Goal: Task Accomplishment & Management: Use online tool/utility

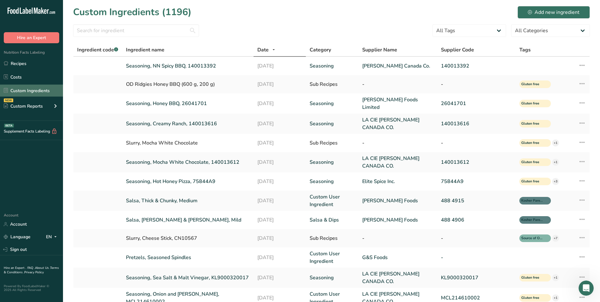
click at [35, 93] on link "Custom Ingredients" at bounding box center [31, 90] width 63 height 12
click at [539, 14] on div "Add new ingredient" at bounding box center [554, 13] width 52 height 8
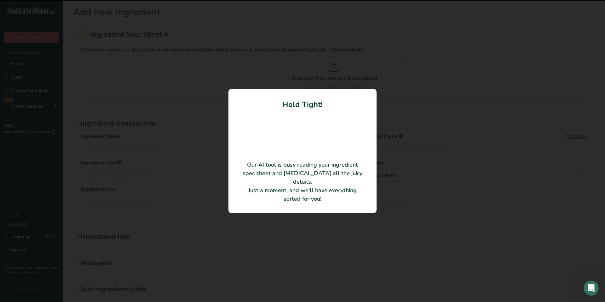
type input "OD HON DILL SNK SEAS KOS REV4"
type input "[PERSON_NAME] Foods Limited"
type input "26056901"
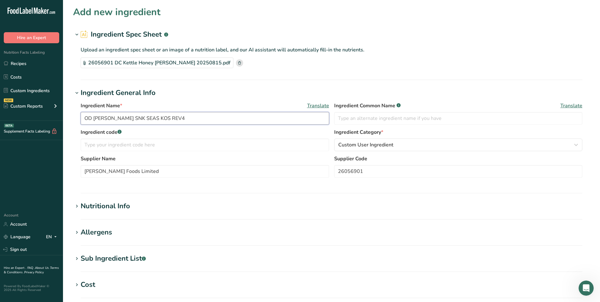
drag, startPoint x: 185, startPoint y: 121, endPoint x: 18, endPoint y: 124, distance: 167.3
click at [17, 124] on div ".a-20{fill:#fff;} Hire an Expert Nutrition Facts Labeling Recipes Costs Custom …" at bounding box center [300, 226] width 600 height 452
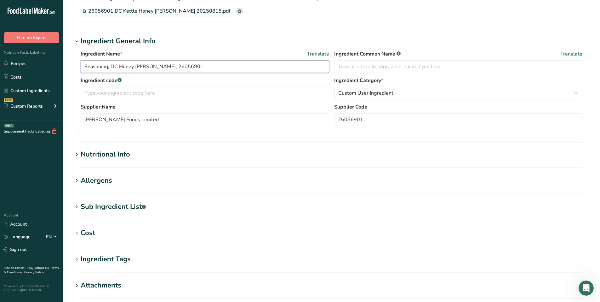
scroll to position [63, 0]
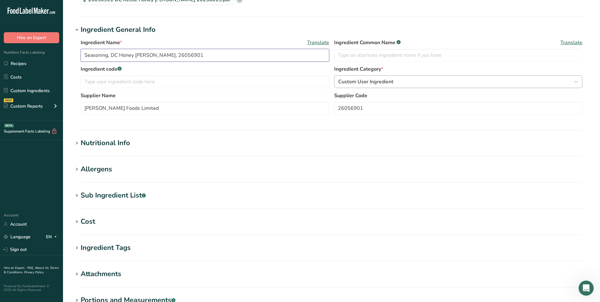
type input "Seasoning, DC Honey [PERSON_NAME], 26056901"
click at [399, 85] on div "Custom User Ingredient" at bounding box center [456, 82] width 237 height 8
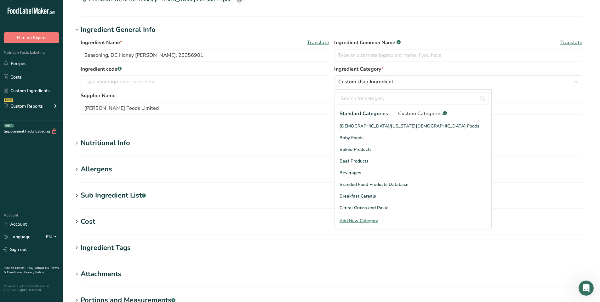
click at [413, 112] on span "Custom Categories .a-a{fill:#347362;}.b-a{fill:#fff;}" at bounding box center [422, 114] width 49 height 8
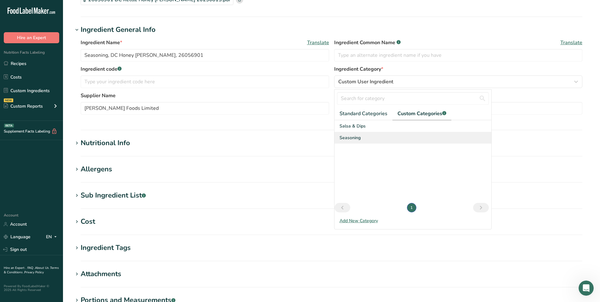
click at [353, 137] on span "Seasoning" at bounding box center [350, 137] width 21 height 7
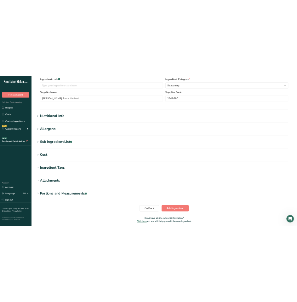
scroll to position [126, 0]
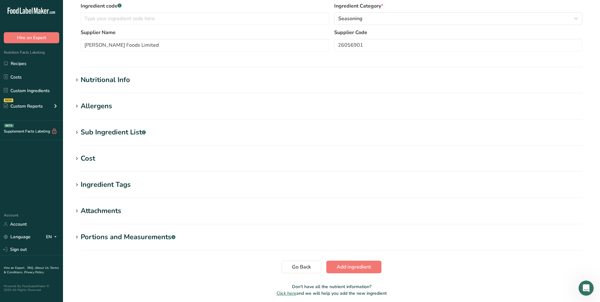
click at [88, 81] on div "Nutritional Info" at bounding box center [105, 80] width 49 height 10
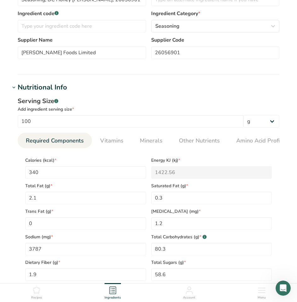
click at [200, 85] on h1 "Nutritional Info" at bounding box center [148, 87] width 277 height 10
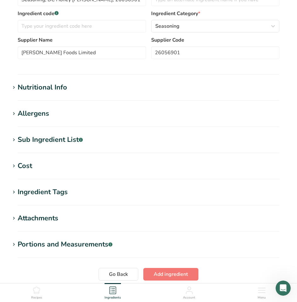
click at [51, 89] on div "Nutritional Info" at bounding box center [42, 87] width 49 height 10
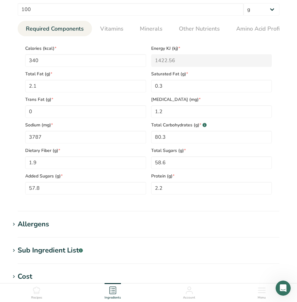
scroll to position [252, 0]
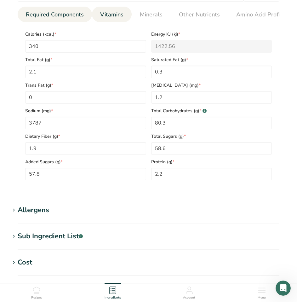
click at [115, 17] on span "Vitamins" at bounding box center [111, 14] width 23 height 9
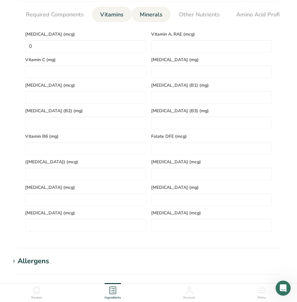
click at [147, 17] on span "Minerals" at bounding box center [151, 14] width 23 height 9
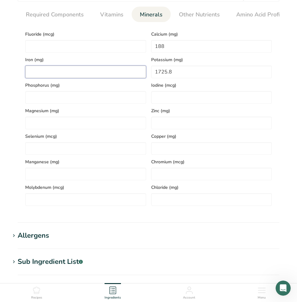
click at [65, 70] on input "number" at bounding box center [85, 72] width 121 height 13
type input "1.8"
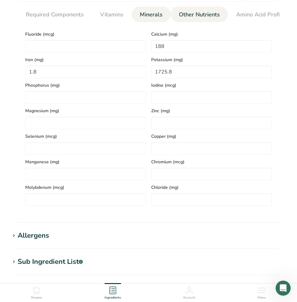
click at [192, 20] on link "Other Nutrients" at bounding box center [199, 15] width 46 height 16
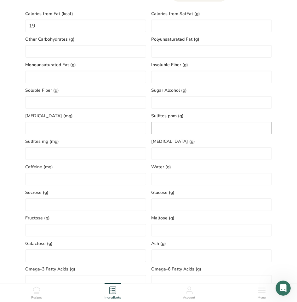
scroll to position [315, 0]
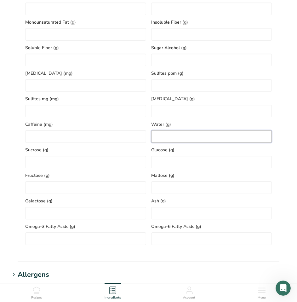
click at [169, 134] on input "number" at bounding box center [211, 136] width 121 height 13
click at [213, 139] on input "number" at bounding box center [211, 136] width 121 height 13
type input "2"
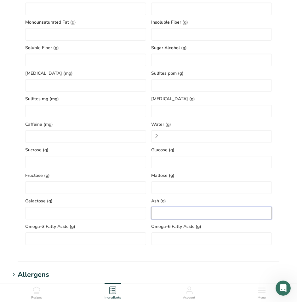
click at [172, 210] on input "number" at bounding box center [211, 213] width 121 height 13
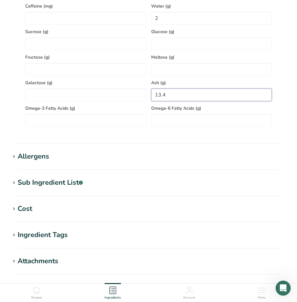
scroll to position [473, 0]
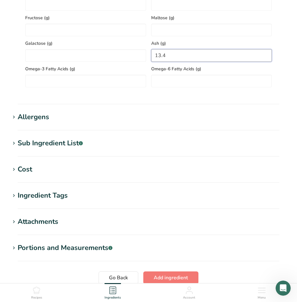
type input "13.4"
click at [38, 118] on div "Allergens" at bounding box center [34, 117] width 32 height 10
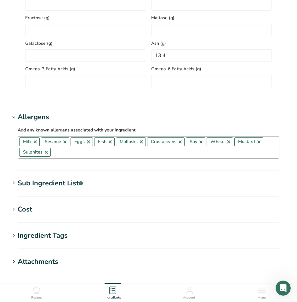
click at [65, 144] on link at bounding box center [64, 141] width 5 height 5
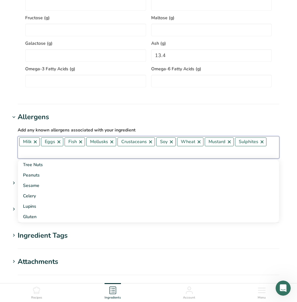
click at [60, 144] on link at bounding box center [58, 141] width 5 height 5
click at [57, 144] on link at bounding box center [57, 141] width 5 height 5
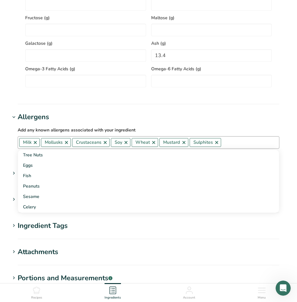
click at [68, 144] on link at bounding box center [66, 142] width 5 height 5
drag, startPoint x: 74, startPoint y: 144, endPoint x: 78, endPoint y: 144, distance: 4.1
click at [74, 144] on link at bounding box center [74, 142] width 5 height 5
click at [82, 145] on link at bounding box center [83, 142] width 5 height 5
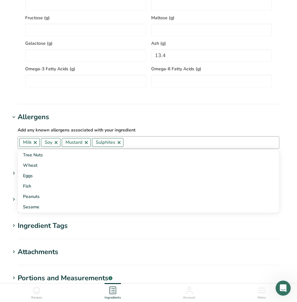
click at [54, 143] on link at bounding box center [56, 142] width 5 height 5
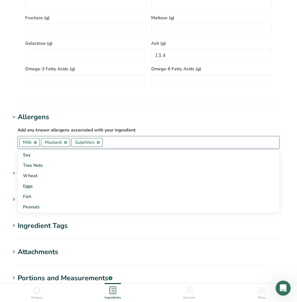
click at [65, 144] on link at bounding box center [65, 142] width 5 height 5
click at [68, 143] on link at bounding box center [68, 142] width 5 height 5
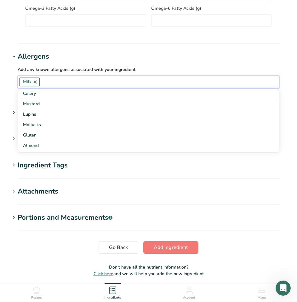
scroll to position [536, 0]
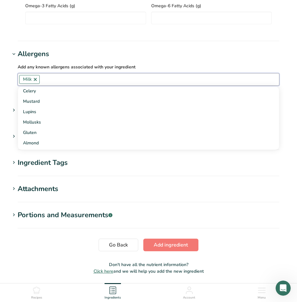
click at [238, 194] on h1 "Attachments" at bounding box center [148, 189] width 277 height 10
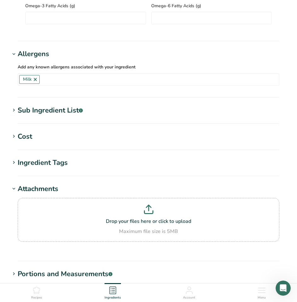
click at [62, 115] on div "Sub Ingredient List .a-a{fill:#347362;}.b-a{fill:#fff;}" at bounding box center [50, 110] width 65 height 10
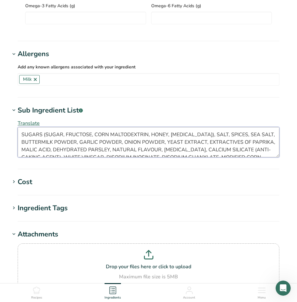
scroll to position [15, 0]
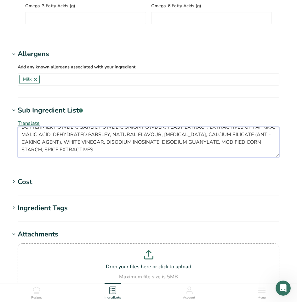
drag, startPoint x: 20, startPoint y: 136, endPoint x: 257, endPoint y: 169, distance: 239.3
click at [259, 169] on section "Sub Ingredient List .a-a{fill:#347362;}.b-a{fill:#fff;} Translate SUGARS (SUGAR…" at bounding box center [148, 137] width 277 height 64
paste textarea "ugars (sugar, fructose, corn Maltodextrin, honey, dextrose), Salt, Spices, Sea …"
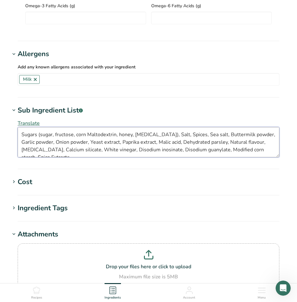
scroll to position [8, 0]
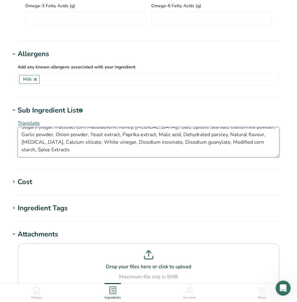
drag, startPoint x: 21, startPoint y: 134, endPoint x: 62, endPoint y: 165, distance: 51.4
click at [62, 165] on section "Sub Ingredient List .a-a{fill:#347362;}.b-a{fill:#fff;} Translate Sugars (sugar…" at bounding box center [148, 137] width 277 height 64
paste textarea "m"
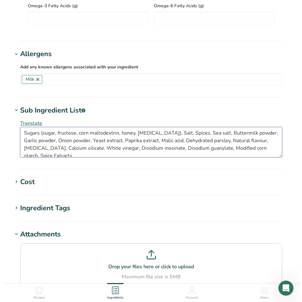
scroll to position [0, 0]
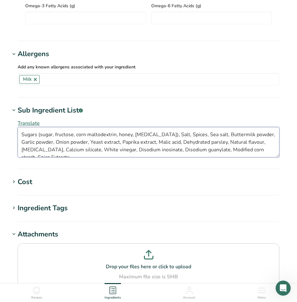
type textarea "Sugars (sugar, fructose, corn maltodextrin, honey, dextrose), Salt, Spices, Sea…"
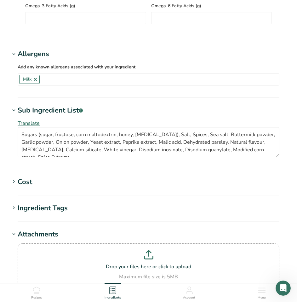
click at [25, 122] on span "Translate" at bounding box center [29, 123] width 22 height 7
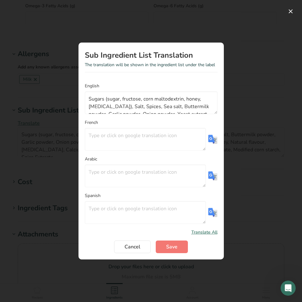
click at [213, 137] on img "Translation Modal" at bounding box center [212, 139] width 9 height 9
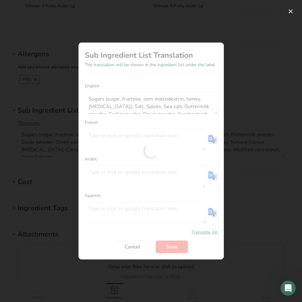
type textarea "Sucres (sucre, fructose, maltodextrine de maïs, miel, dextrose), sel, épices, s…"
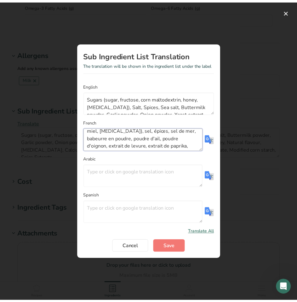
scroll to position [45, 0]
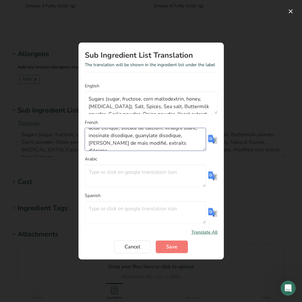
drag, startPoint x: 88, startPoint y: 136, endPoint x: 166, endPoint y: 154, distance: 79.6
click at [166, 153] on form "English Sugars (sugar, fructose, corn maltodextrin, honey, dextrose), Salt, Spi…" at bounding box center [151, 168] width 133 height 170
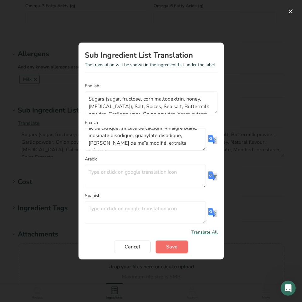
click at [174, 246] on span "Save" at bounding box center [171, 247] width 11 height 8
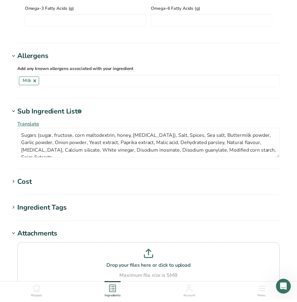
scroll to position [0, 0]
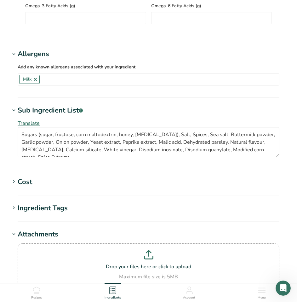
click at [40, 210] on div "Ingredient Tags" at bounding box center [43, 208] width 50 height 10
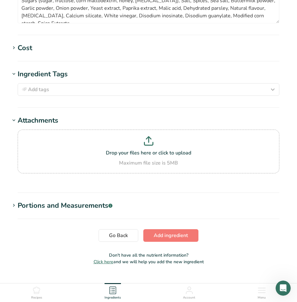
scroll to position [683, 0]
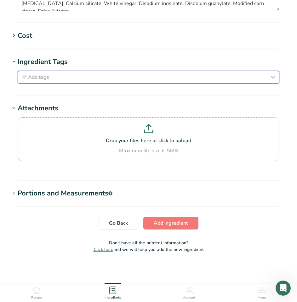
click at [52, 82] on button "Add tags" at bounding box center [149, 77] width 262 height 13
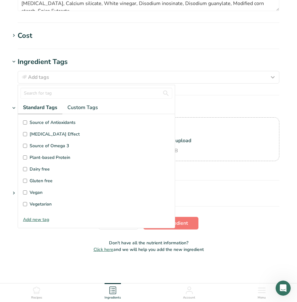
click at [29, 181] on label "Gluten free" at bounding box center [96, 180] width 147 height 7
click at [27, 181] on input "Gluten free" at bounding box center [25, 181] width 4 height 4
checkbox input "true"
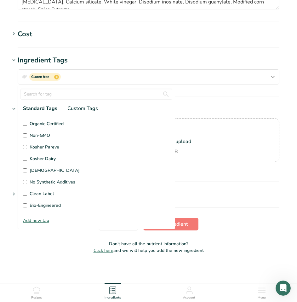
scroll to position [150, 0]
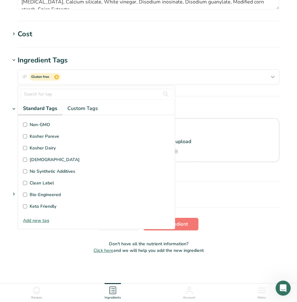
click at [43, 151] on span "Kosher Dairy" at bounding box center [43, 148] width 26 height 7
click at [27, 150] on input "Kosher Dairy" at bounding box center [25, 148] width 4 height 4
checkbox input "true"
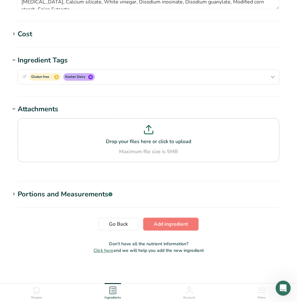
click at [189, 226] on button "Add ingredient" at bounding box center [170, 224] width 55 height 13
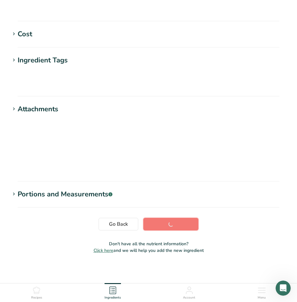
scroll to position [50, 0]
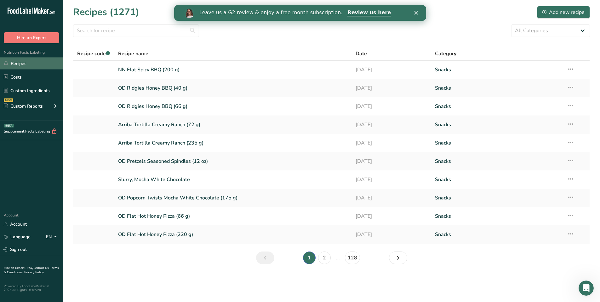
click at [31, 69] on link "Recipes" at bounding box center [31, 63] width 63 height 12
click at [550, 11] on div "Add new recipe" at bounding box center [564, 13] width 42 height 8
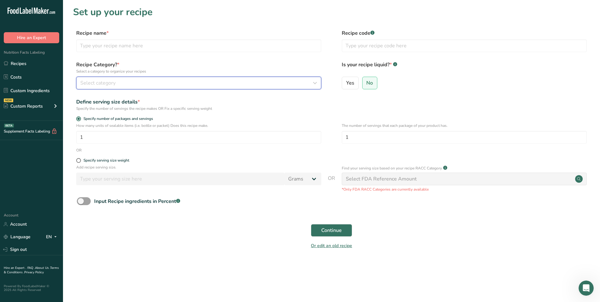
click at [137, 84] on div "Select category" at bounding box center [196, 83] width 233 height 8
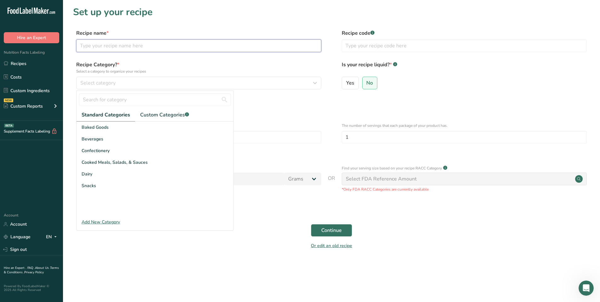
click at [141, 43] on input "text" at bounding box center [198, 45] width 245 height 13
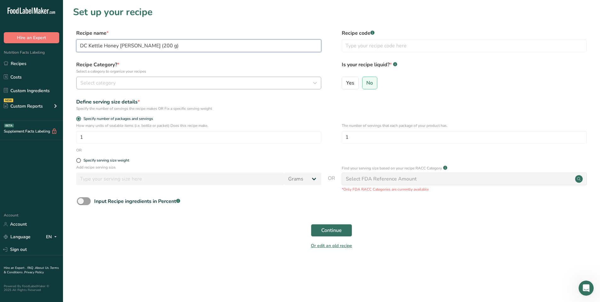
type input "DC Kettle Honey Dill (200 g)"
click at [217, 84] on div "Select category" at bounding box center [196, 83] width 233 height 8
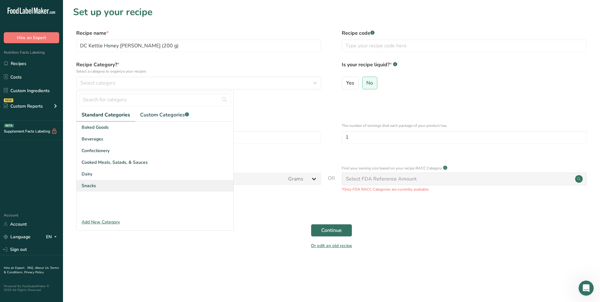
click at [103, 186] on div "Snacks" at bounding box center [155, 186] width 157 height 12
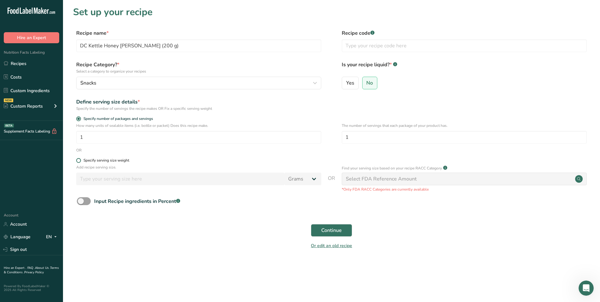
click at [81, 161] on span at bounding box center [78, 160] width 5 height 5
click at [80, 161] on input "Specify serving size weight" at bounding box center [78, 160] width 4 height 4
radio input "true"
radio input "false"
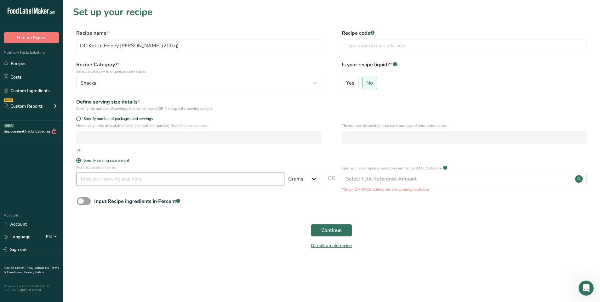
click at [103, 182] on input "number" at bounding box center [180, 178] width 208 height 13
type input "50"
click at [339, 233] on span "Continue" at bounding box center [331, 230] width 20 height 8
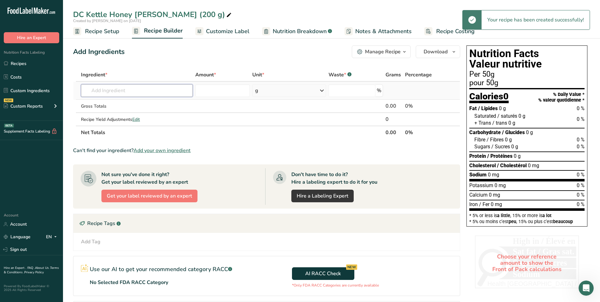
click at [123, 95] on input "text" at bounding box center [137, 90] width 112 height 13
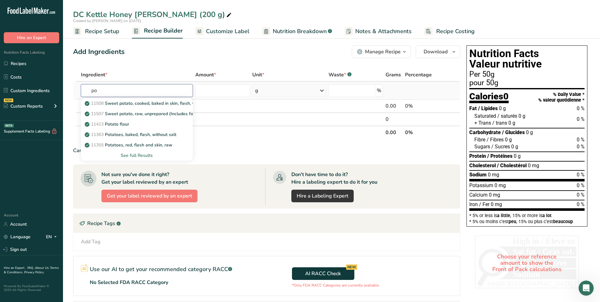
type input "p"
type input "unsalted potato"
click at [120, 135] on p "Potato Chips, Kettle, Unsalted." at bounding box center [119, 134] width 67 height 7
type input "Potato Chips, Kettle, Unsalted."
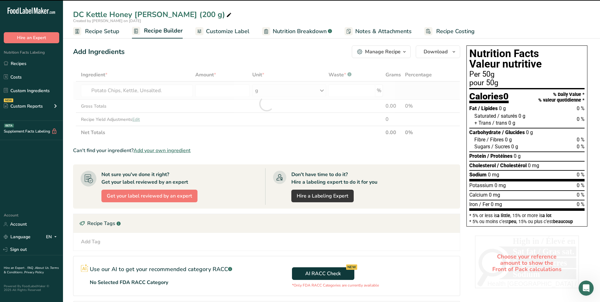
type input "0"
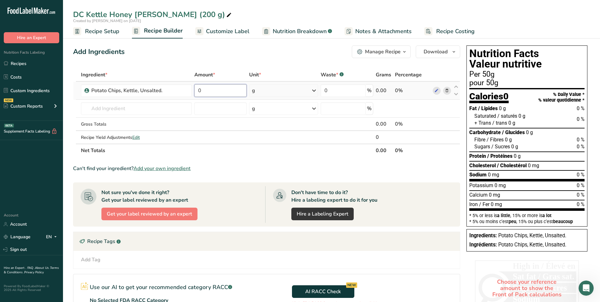
drag, startPoint x: 209, startPoint y: 91, endPoint x: 196, endPoint y: 93, distance: 13.4
click at [196, 93] on input "0" at bounding box center [220, 90] width 52 height 13
type input "87"
click at [144, 107] on div "Ingredient * Amount * Unit * Waste * .a-a{fill:#347362;}.b-a{fill:#fff;} Grams …" at bounding box center [266, 112] width 387 height 89
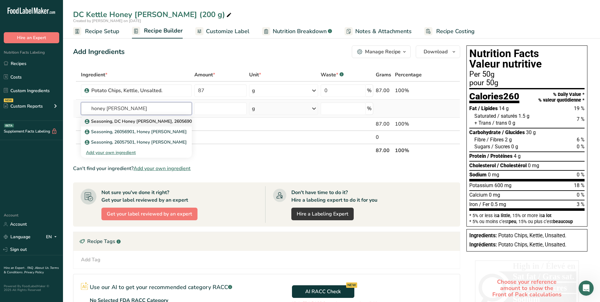
type input "honey dill"
click at [153, 120] on p "Seasoning, DC Honey [PERSON_NAME], 26056901" at bounding box center [140, 121] width 108 height 7
type input "Seasoning, DC Honey [PERSON_NAME], 26056901"
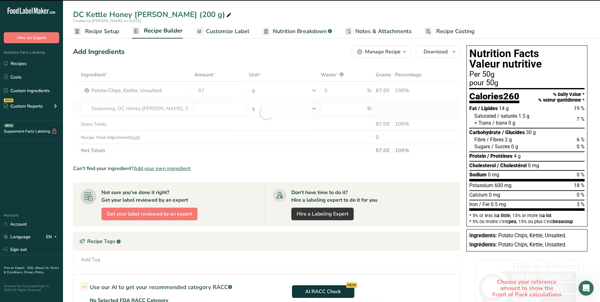
type input "0"
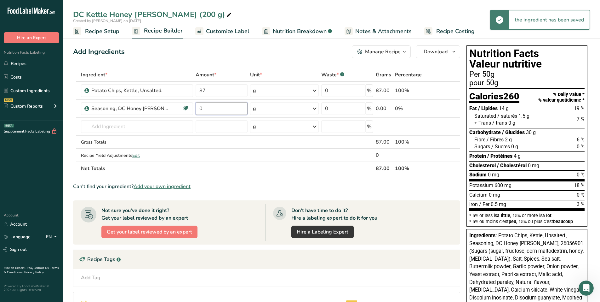
drag, startPoint x: 224, startPoint y: 110, endPoint x: 194, endPoint y: 108, distance: 30.6
click at [194, 108] on tr "Seasoning, DC Honey Dill, 26056901 Gluten free Kosher Dairy 0 g Weight Units g …" at bounding box center [266, 109] width 387 height 18
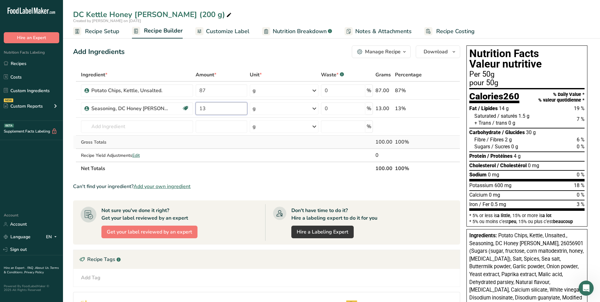
type input "13"
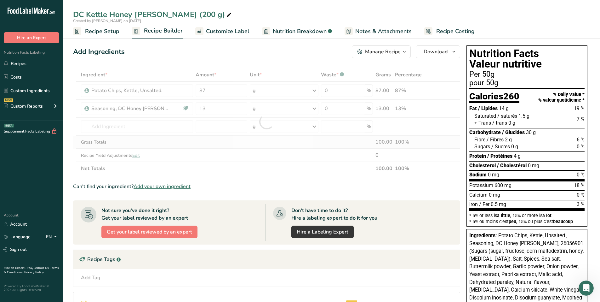
click at [258, 140] on div "Ingredient * Amount * Unit * Waste * .a-a{fill:#347362;}.b-a{fill:#fff;} Grams …" at bounding box center [266, 121] width 387 height 107
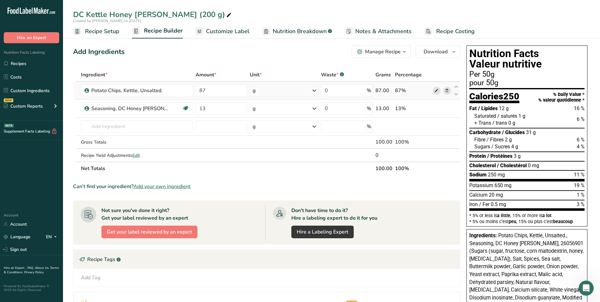
click at [438, 88] on icon at bounding box center [437, 90] width 4 height 7
click at [230, 33] on span "Customize Label" at bounding box center [227, 31] width 43 height 9
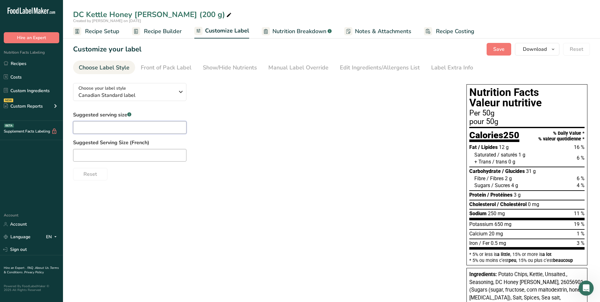
click at [125, 127] on input "text" at bounding box center [129, 127] width 113 height 13
click at [210, 17] on div "DC Kettle Honey Dill (200 g)" at bounding box center [331, 14] width 537 height 11
click at [107, 130] on input "text" at bounding box center [129, 127] width 113 height 13
type input "about 23 chips"
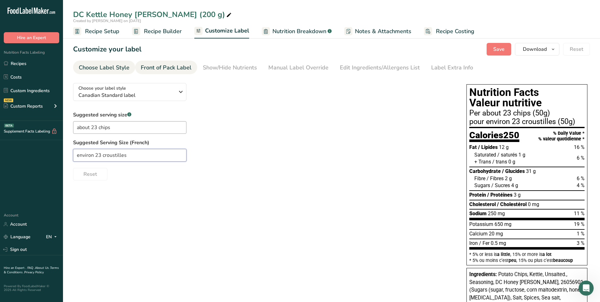
type input "environ 23 croustilles"
click at [164, 61] on link "Front of Pack Label" at bounding box center [166, 68] width 51 height 14
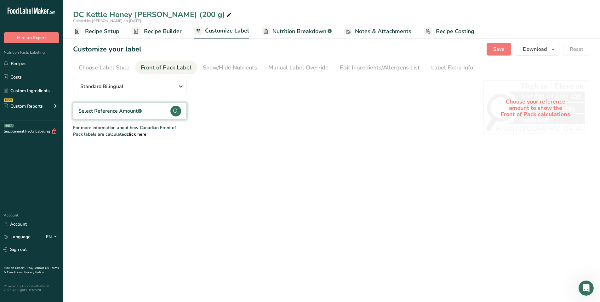
click at [179, 113] on circle at bounding box center [175, 111] width 11 height 11
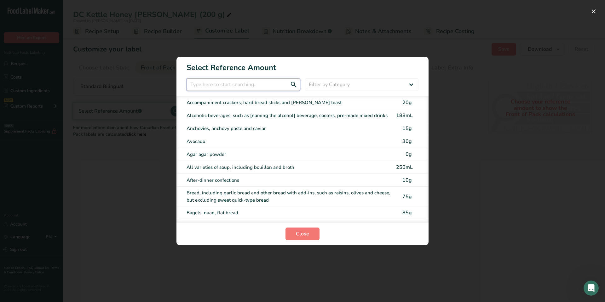
click at [210, 87] on input "FOP Category Selection Modal" at bounding box center [243, 84] width 113 height 13
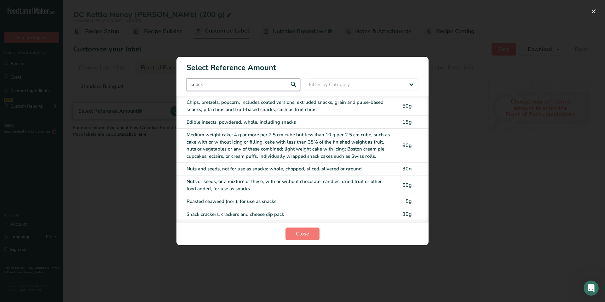
type input "snack"
click at [224, 99] on div "Chips, pretzels, popcorn, includes coated versions, extruded snacks, grain and …" at bounding box center [290, 106] width 206 height 14
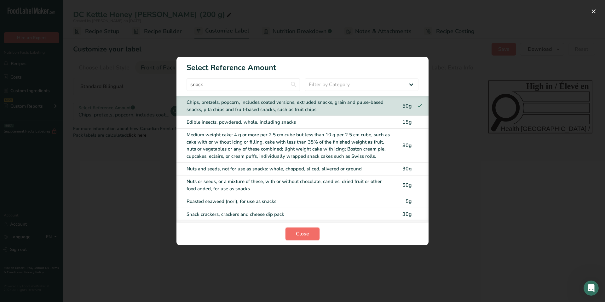
click at [301, 232] on span "Close" at bounding box center [302, 234] width 13 height 8
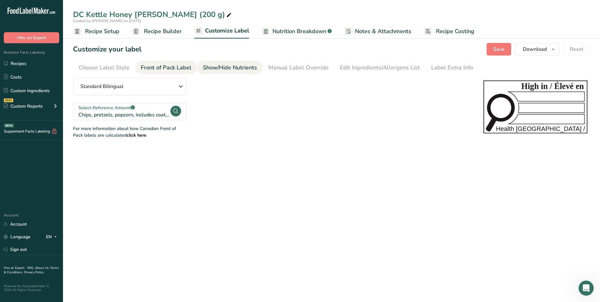
click at [238, 71] on div "Show/Hide Nutrients" at bounding box center [230, 67] width 54 height 9
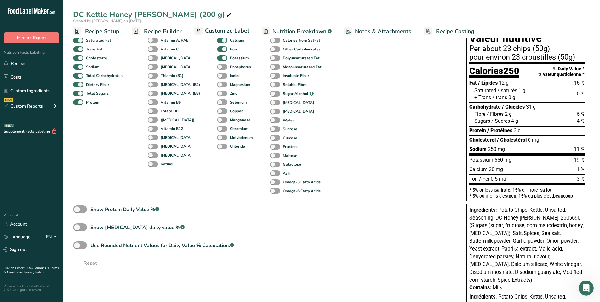
scroll to position [158, 0]
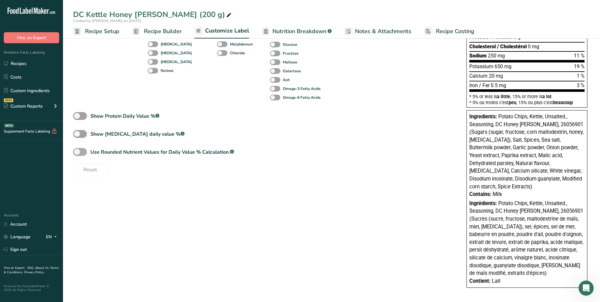
click at [85, 155] on label "Use Rounded Nutrient Values for Daily Value % Calculation. .a-a{fill:#347362;}.…" at bounding box center [153, 152] width 161 height 8
click at [77, 154] on input "Use Rounded Nutrient Values for Daily Value % Calculation. .a-a{fill:#347362;}.…" at bounding box center [75, 152] width 4 height 4
checkbox input "true"
type input "Per about 23 chips (50g)"
type input "pour environ 23 croustilles (50g)"
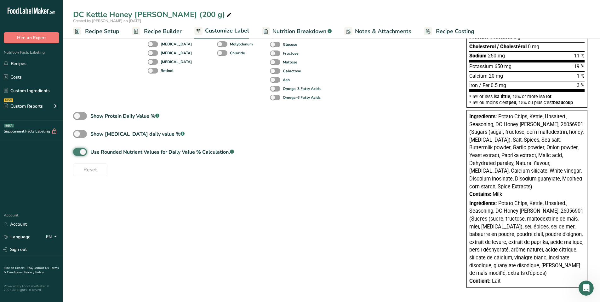
type input "5"
type input "7"
type input "5"
type input "2"
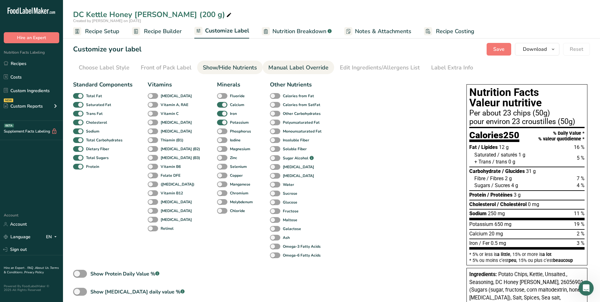
click at [287, 64] on div "Manual Label Override" at bounding box center [298, 67] width 60 height 9
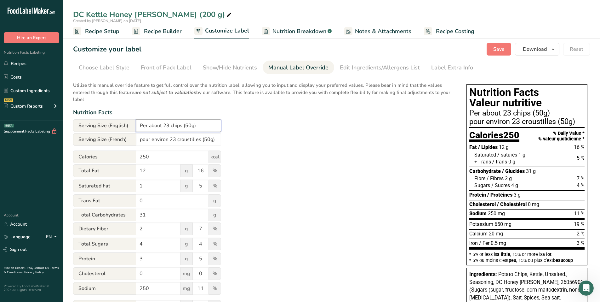
click at [191, 127] on input "Per about 23 chips (50g)" at bounding box center [178, 125] width 85 height 13
type input "Per about 23 chips (50 g)"
click at [210, 139] on input "pour environ 23 croustilles (50g)" at bounding box center [178, 139] width 85 height 13
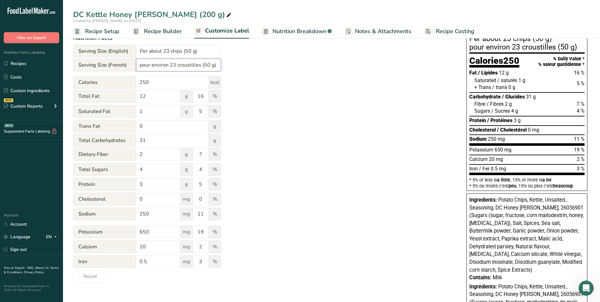
scroll to position [63, 0]
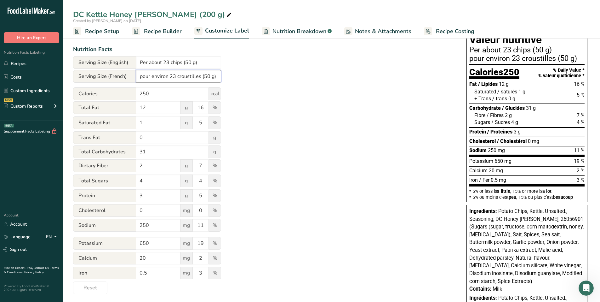
type input "pour environ 23 croustilles (50 g)"
click at [285, 133] on div "Utilize this manual override feature to get full control over the nutrition lab…" at bounding box center [263, 154] width 381 height 279
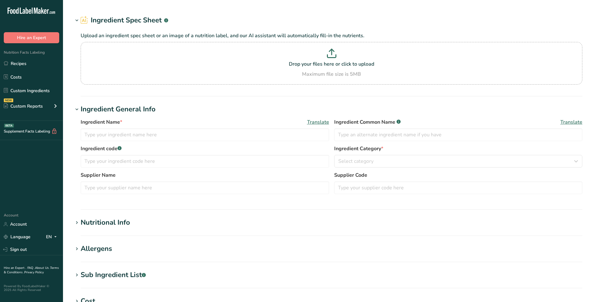
type input "Potato Chips, Kettle, Unsalted."
type input "100"
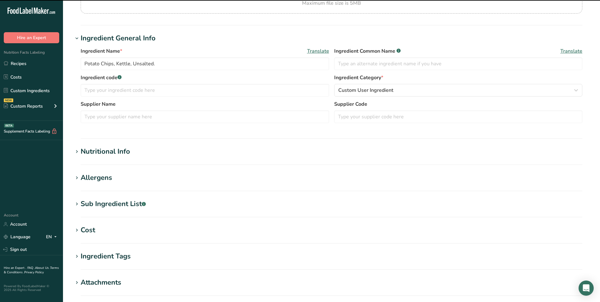
scroll to position [95, 0]
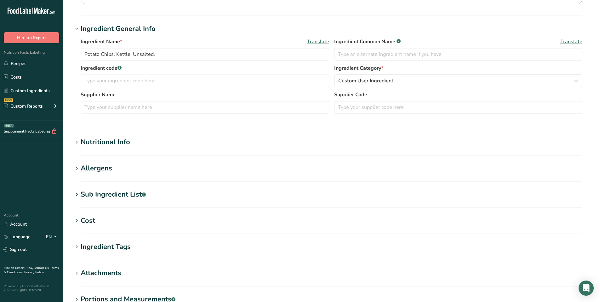
click at [107, 147] on div "Nutritional Info" at bounding box center [105, 142] width 49 height 10
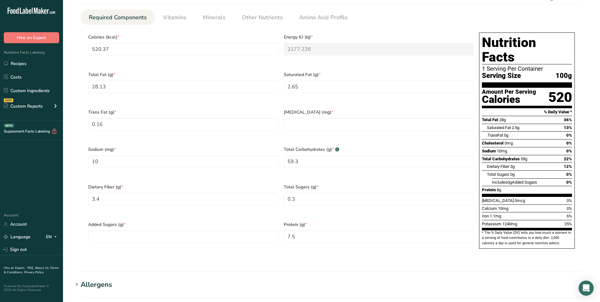
scroll to position [284, 0]
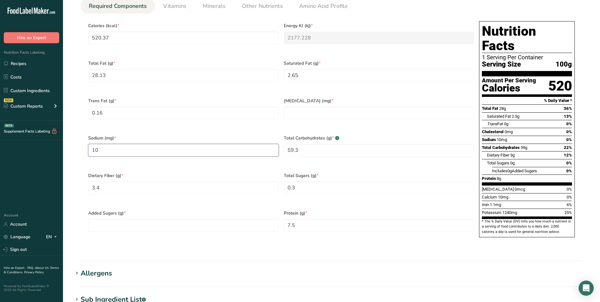
drag, startPoint x: 111, startPoint y: 144, endPoint x: 95, endPoint y: 144, distance: 16.4
click at [95, 144] on input "10" at bounding box center [183, 150] width 191 height 13
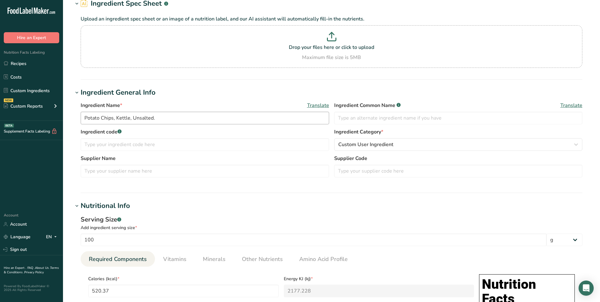
scroll to position [0, 0]
